Goal: Task Accomplishment & Management: Complete application form

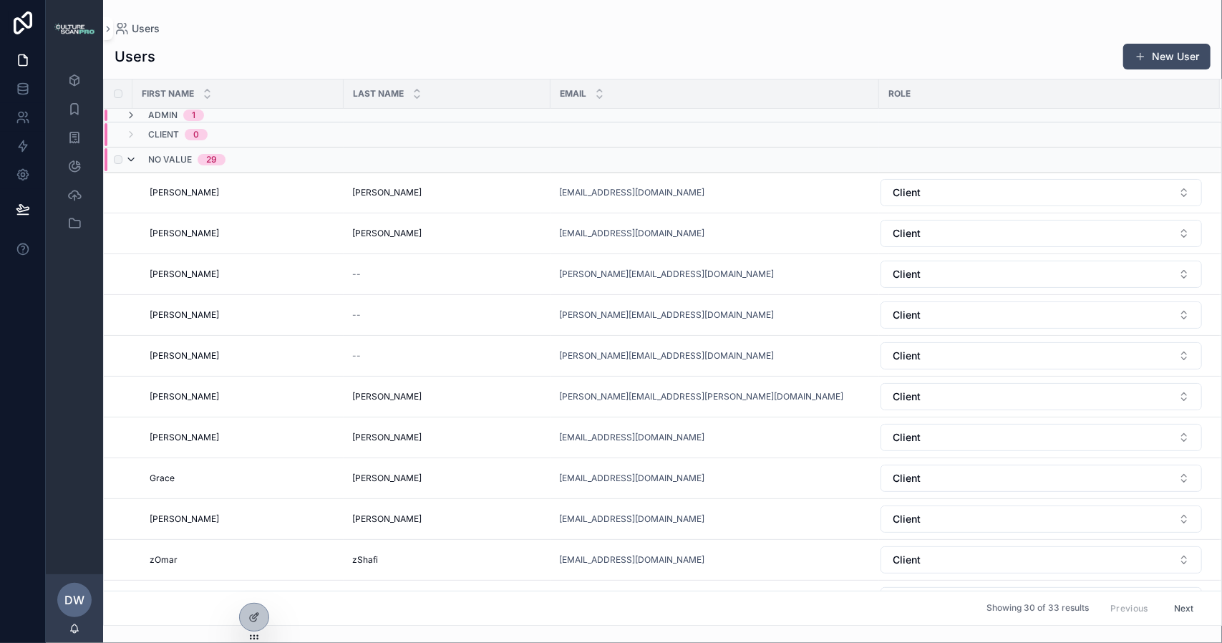
click at [132, 162] on icon "scrollable content" at bounding box center [130, 159] width 11 height 11
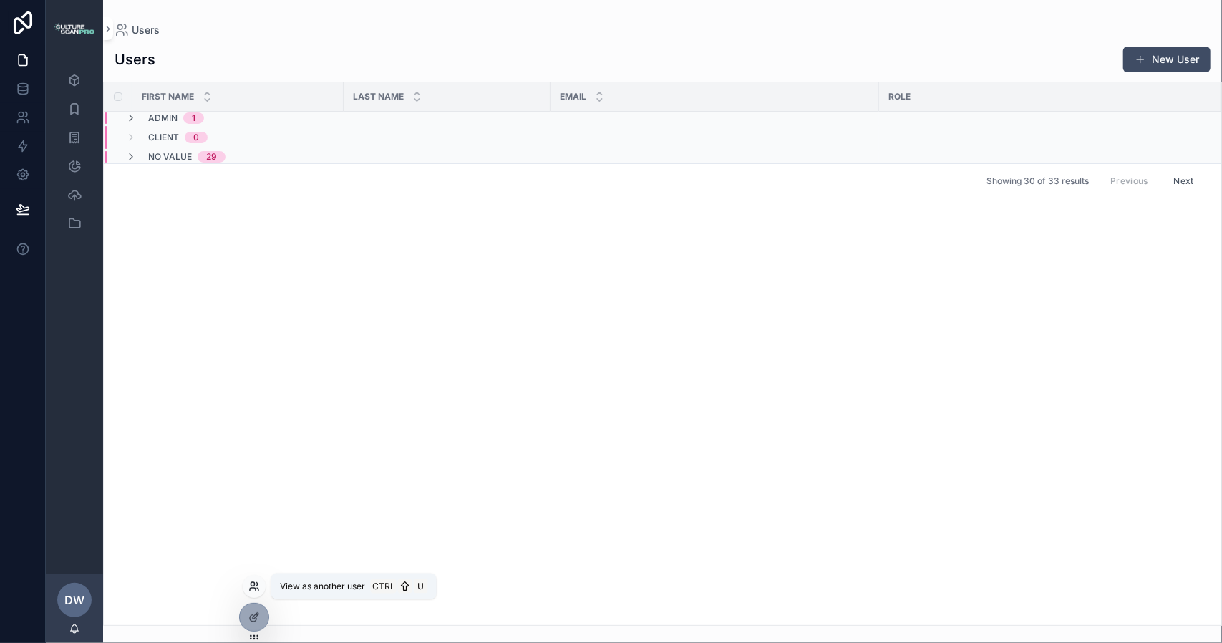
click at [253, 588] on icon at bounding box center [253, 589] width 6 height 3
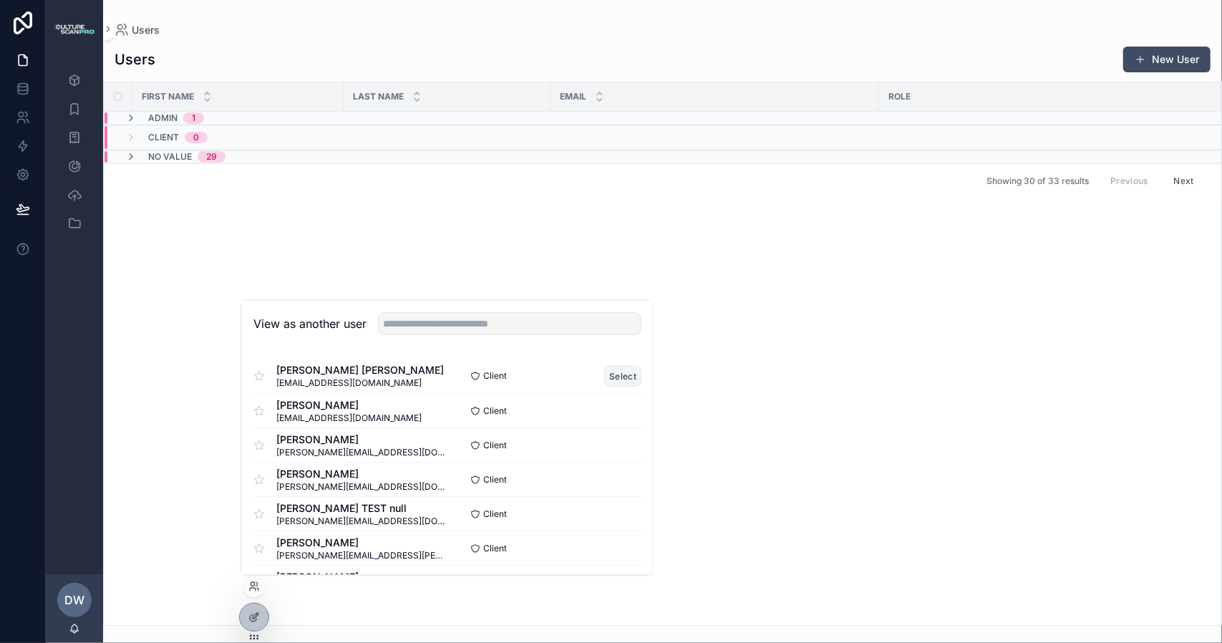
click at [610, 374] on button "Select" at bounding box center [622, 375] width 37 height 21
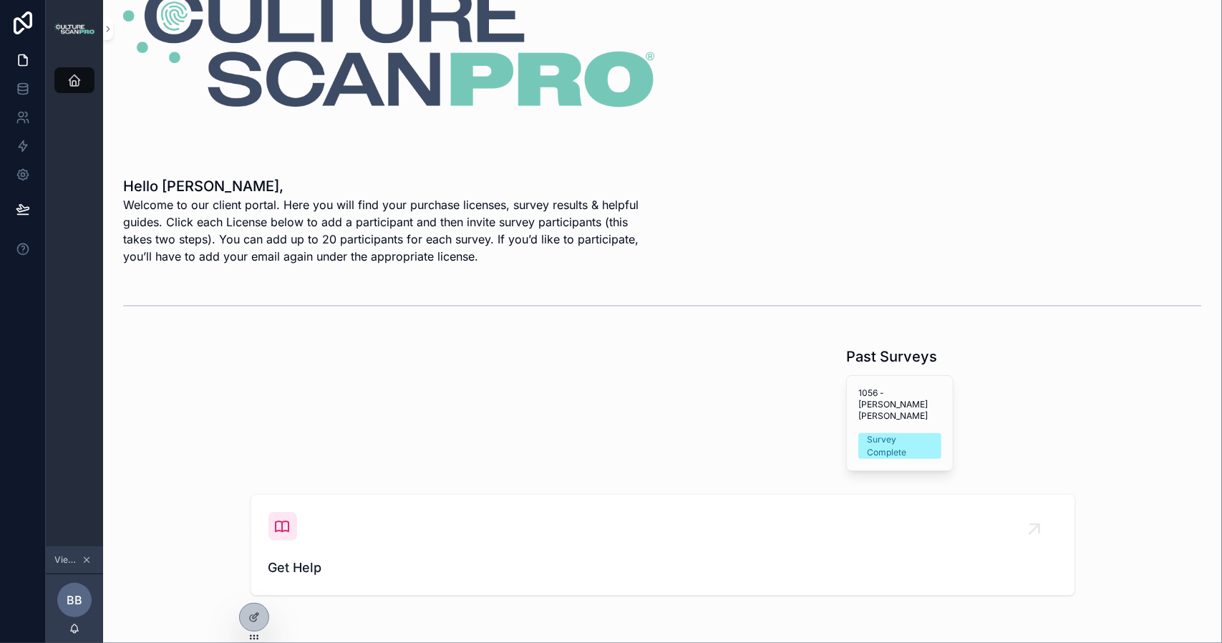
scroll to position [119, 0]
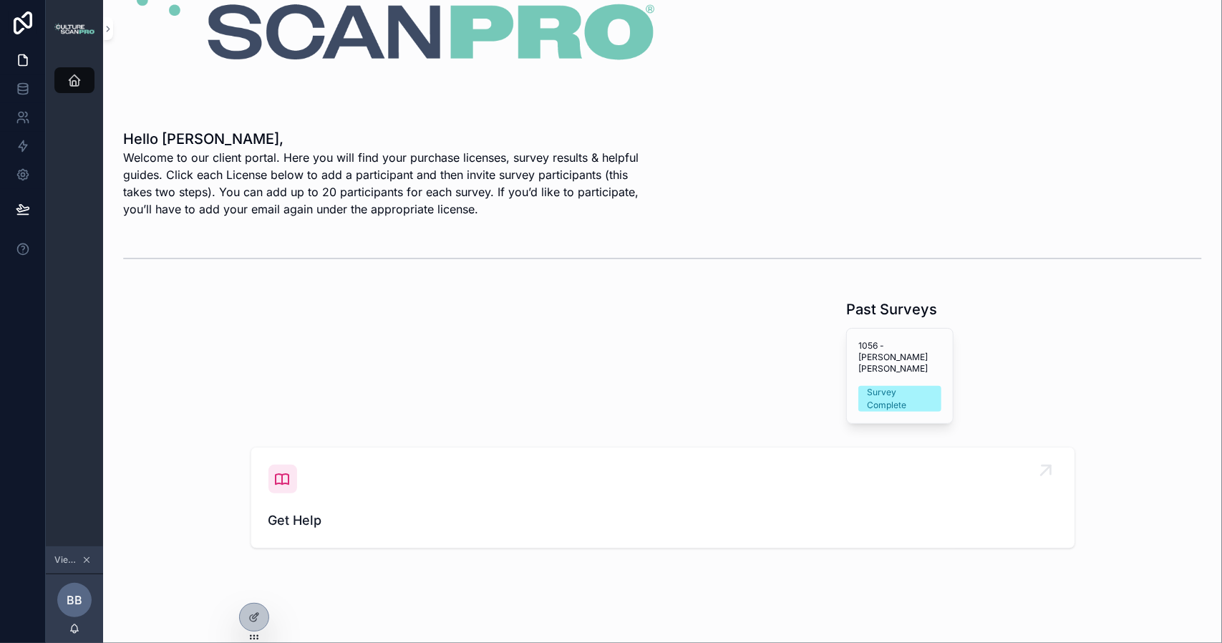
click at [276, 470] on icon "scrollable content" at bounding box center [282, 478] width 17 height 17
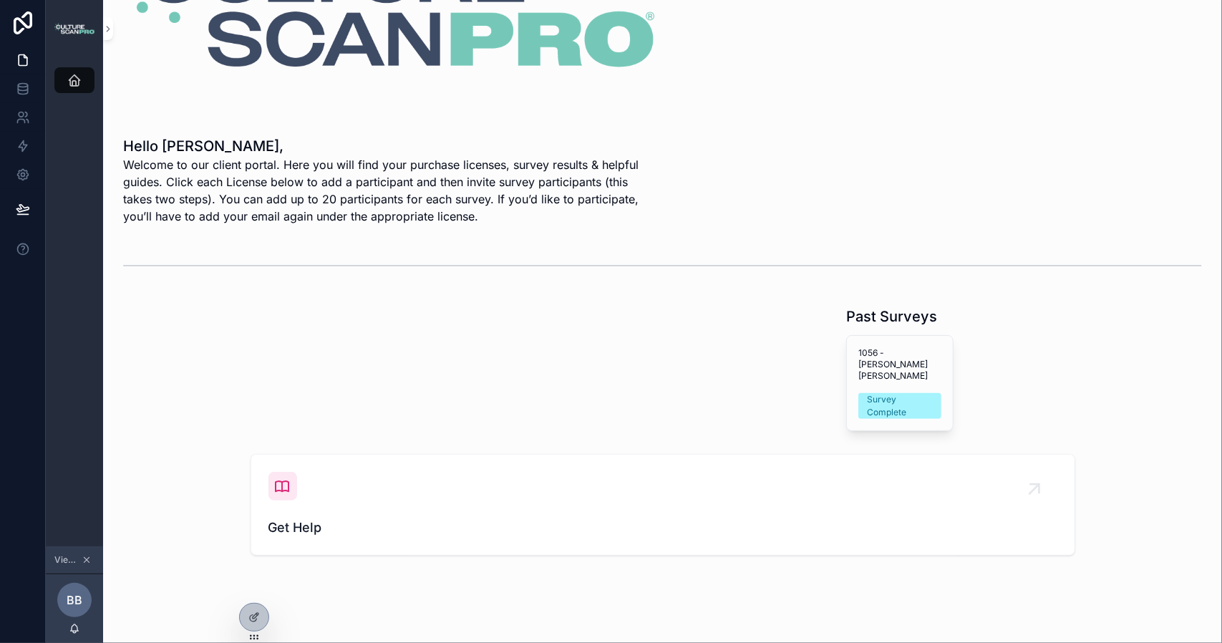
scroll to position [119, 0]
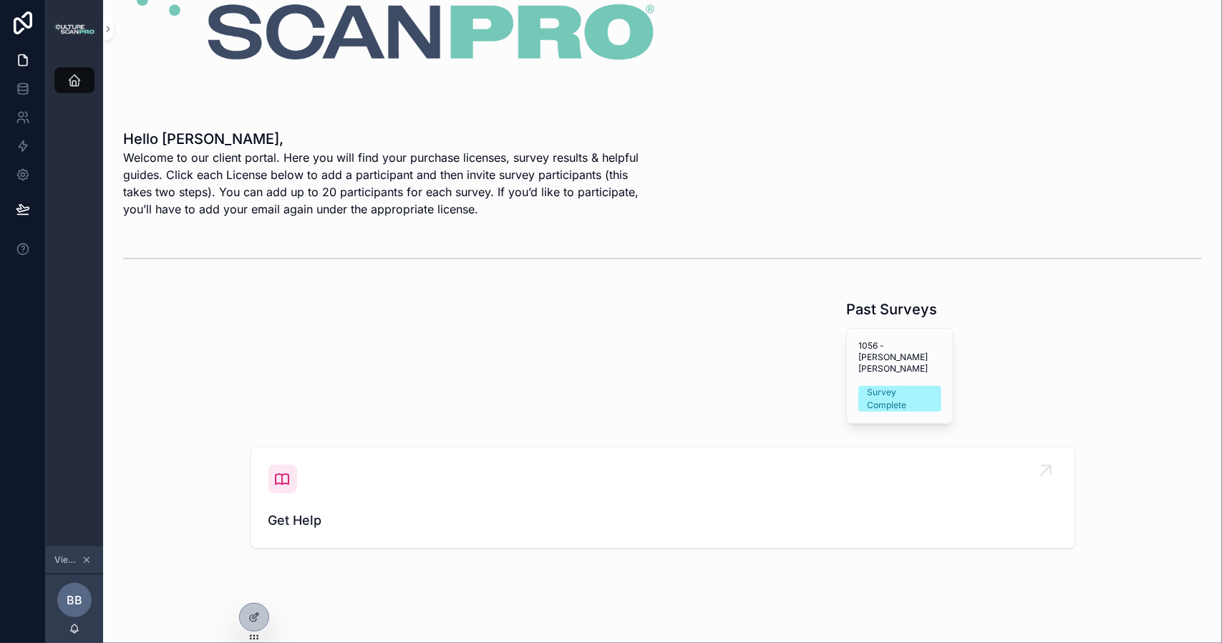
click at [279, 470] on icon "scrollable content" at bounding box center [282, 478] width 17 height 17
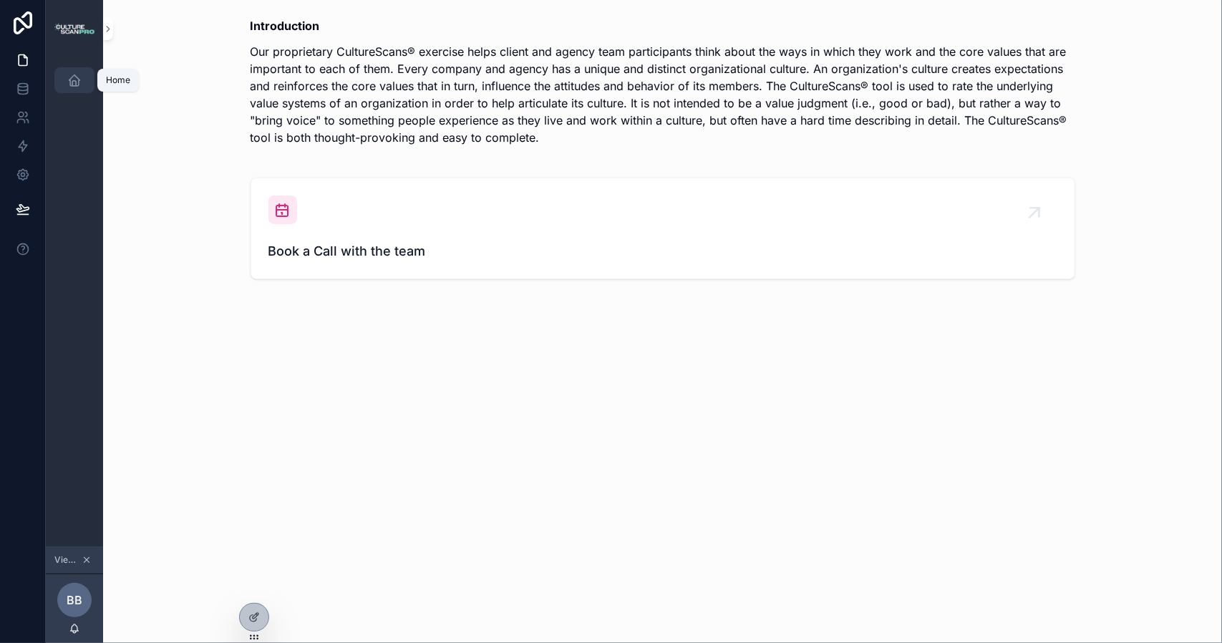
click at [75, 80] on icon "scrollable content" at bounding box center [74, 80] width 14 height 14
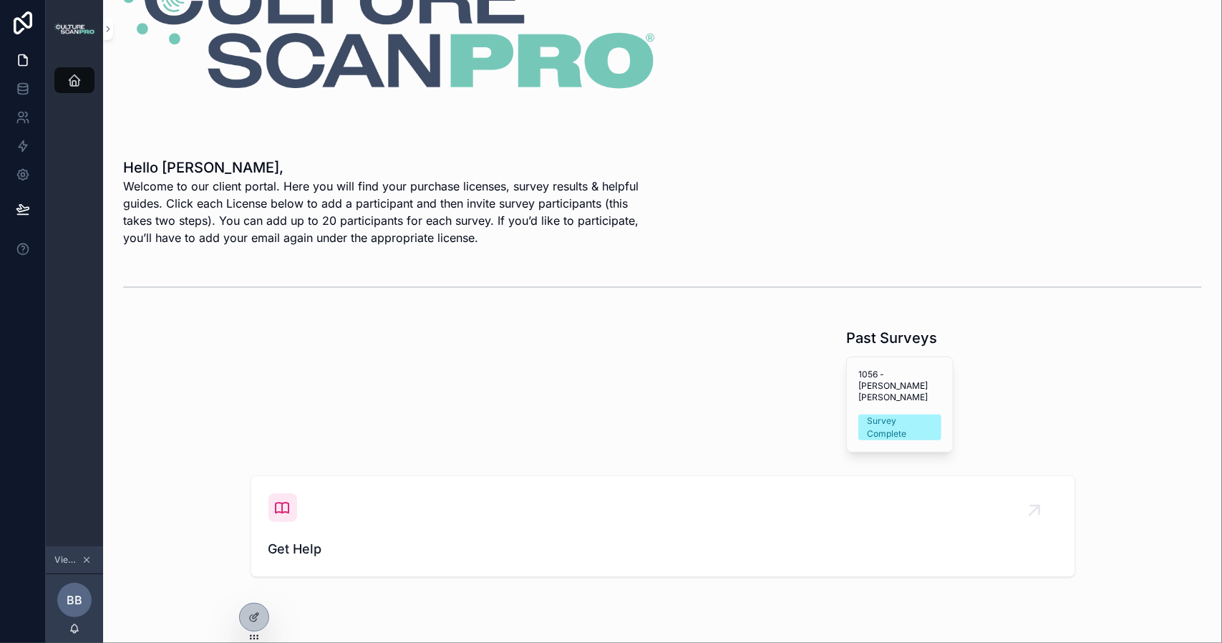
scroll to position [119, 0]
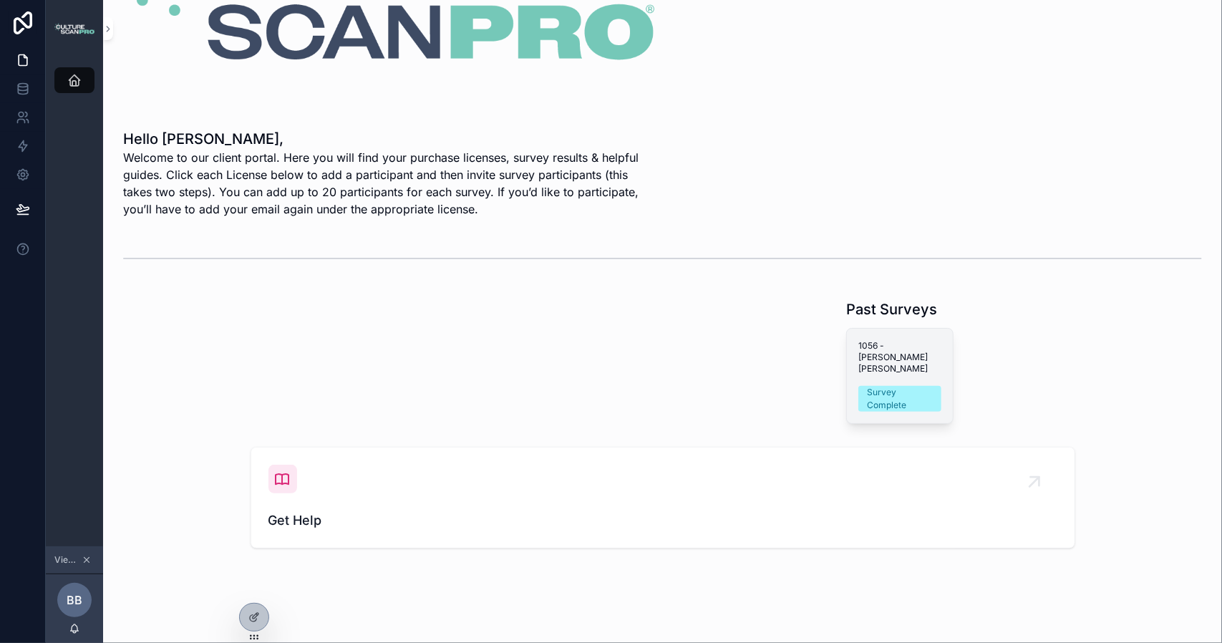
click at [886, 386] on div "Survey Complete" at bounding box center [900, 399] width 66 height 26
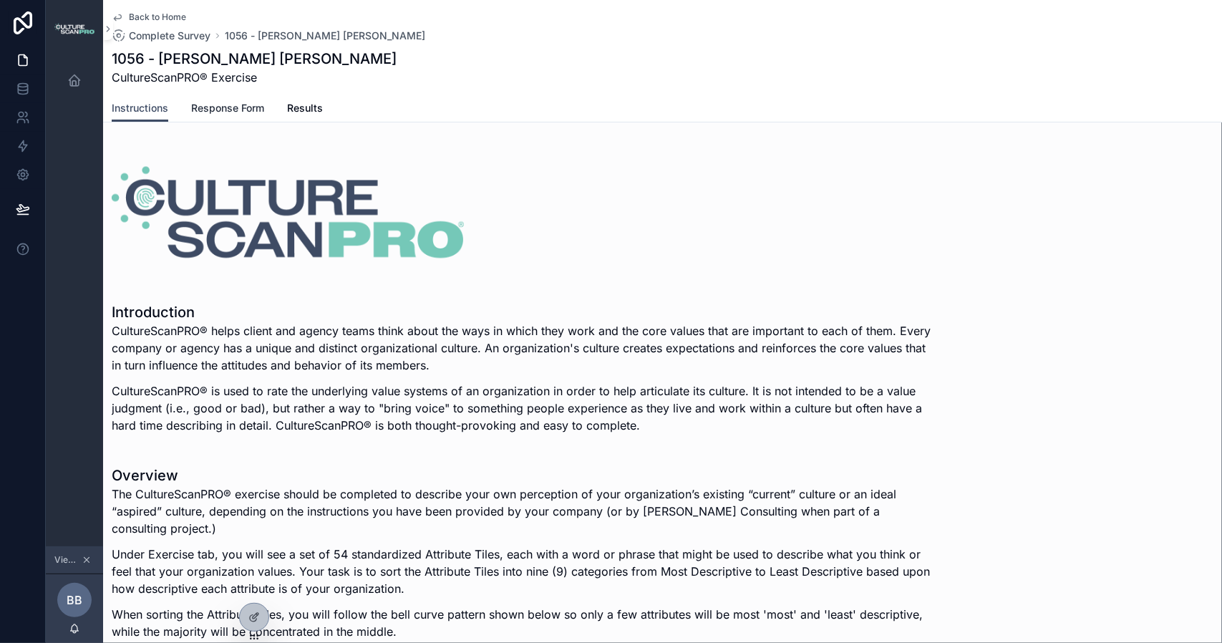
click at [226, 107] on span "Response Form" at bounding box center [227, 108] width 73 height 14
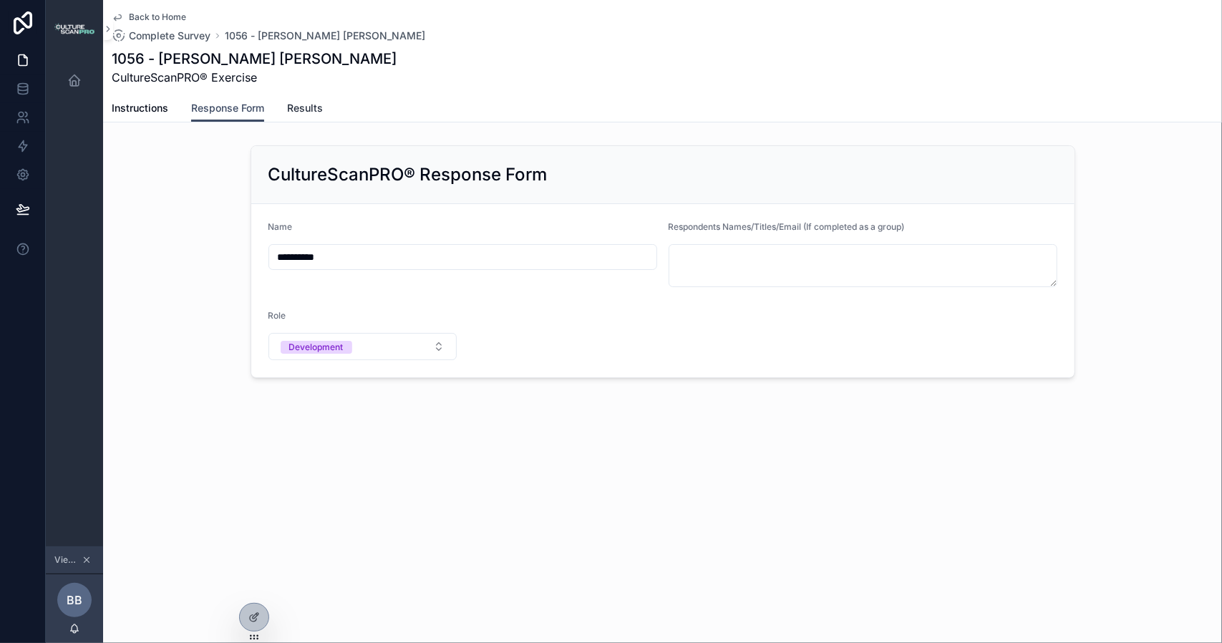
click at [314, 105] on span "Results" at bounding box center [305, 108] width 36 height 14
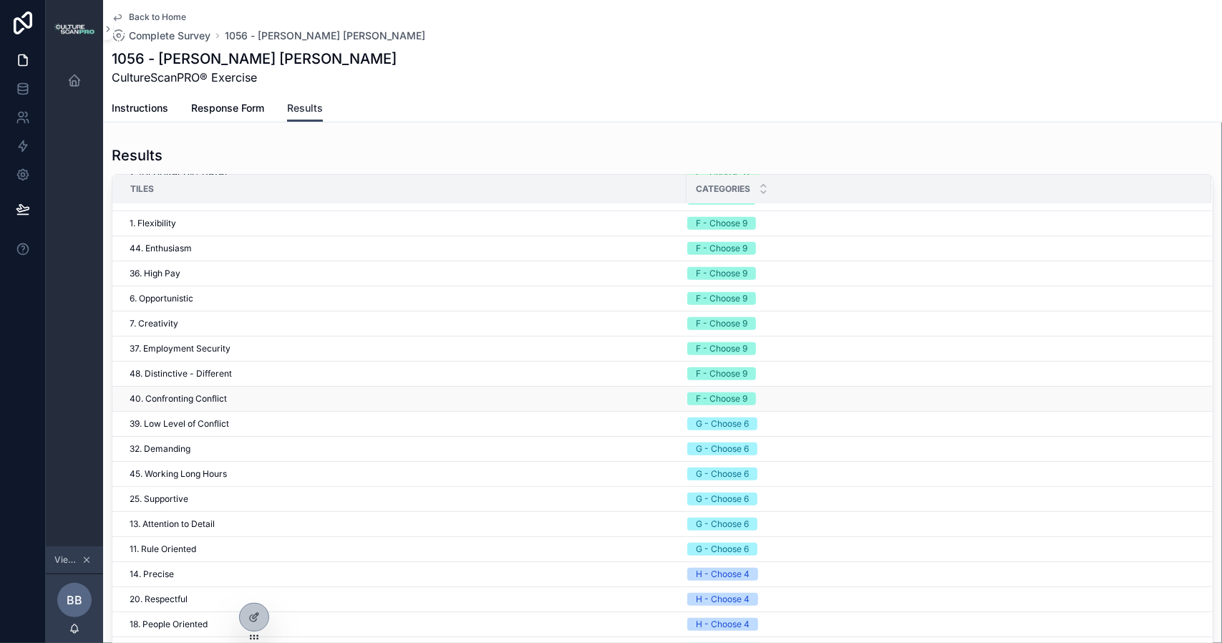
scroll to position [903, 0]
